Goal: Information Seeking & Learning: Learn about a topic

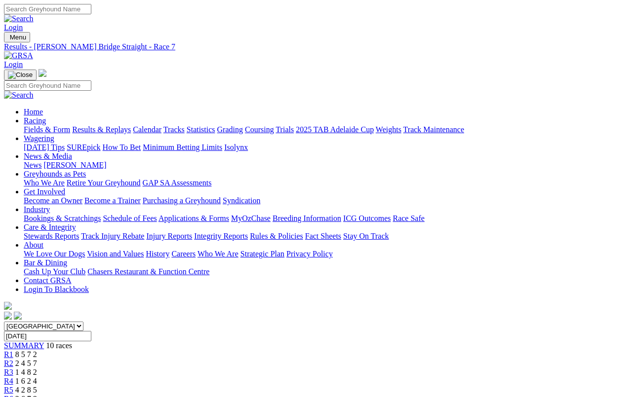
click at [118, 125] on link "Results & Replays" at bounding box center [101, 129] width 59 height 8
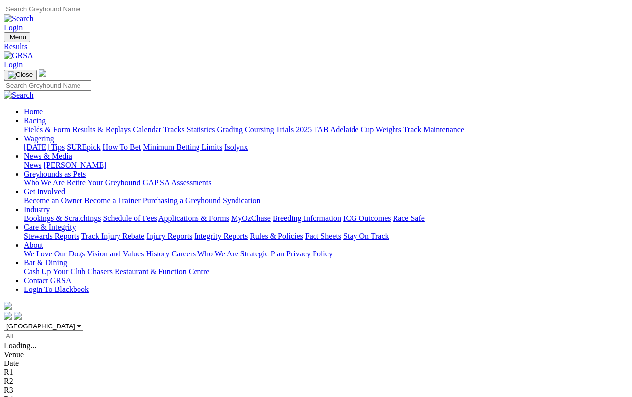
scroll to position [3, 0]
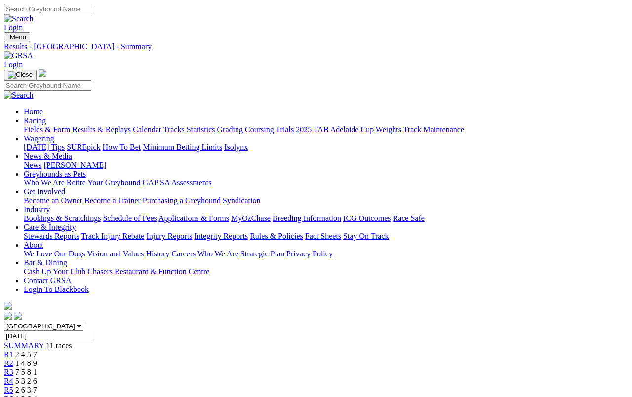
click at [72, 152] on link "News & Media" at bounding box center [48, 156] width 48 height 8
click at [106, 161] on link "[PERSON_NAME]" at bounding box center [74, 165] width 63 height 8
